Goal: Task Accomplishment & Management: Manage account settings

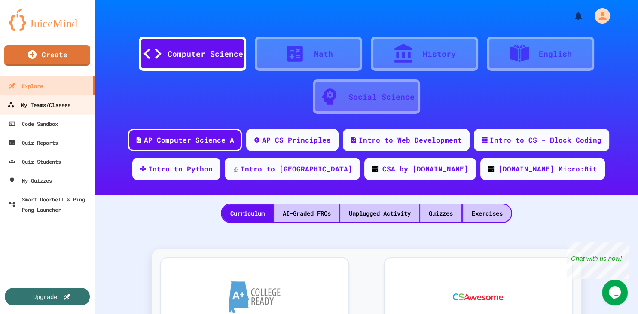
click at [57, 111] on link "My Teams/Classes" at bounding box center [48, 104] width 98 height 19
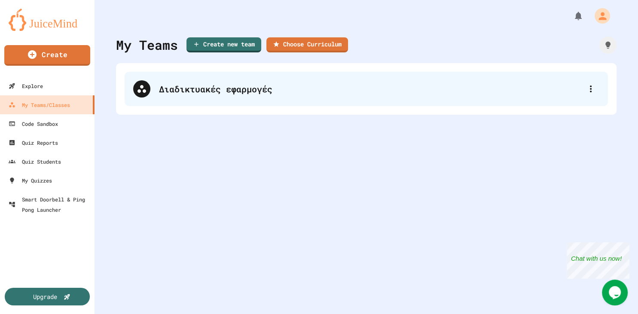
click at [264, 96] on div "Διαδικτυακές εφαρμογές" at bounding box center [366, 89] width 483 height 34
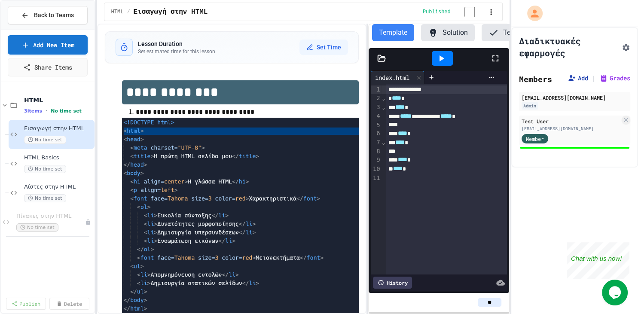
click at [582, 80] on button "Add" at bounding box center [577, 78] width 21 height 9
click at [579, 80] on button "Add" at bounding box center [577, 78] width 21 height 9
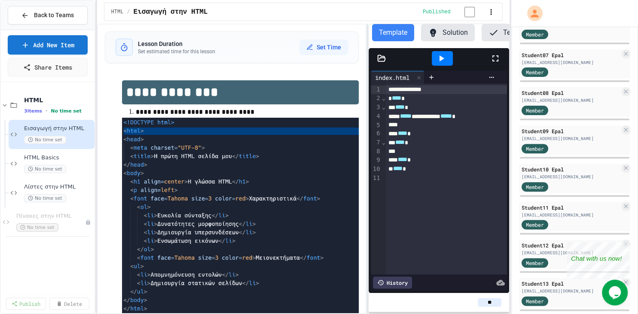
scroll to position [351, 0]
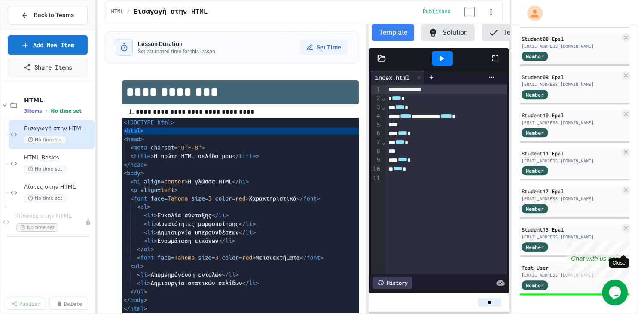
click at [624, 247] on div "Close" at bounding box center [623, 247] width 11 height 11
click at [626, 266] on icon at bounding box center [626, 266] width 4 height 4
click at [637, 23] on div at bounding box center [574, 13] width 127 height 27
